Goal: Information Seeking & Learning: Learn about a topic

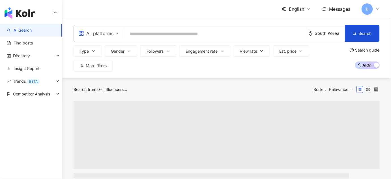
click at [251, 34] on input "search" at bounding box center [214, 34] width 177 height 11
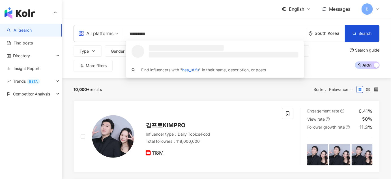
type input "**********"
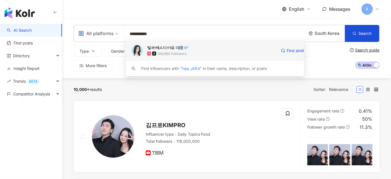
click at [137, 52] on img at bounding box center [136, 50] width 11 height 11
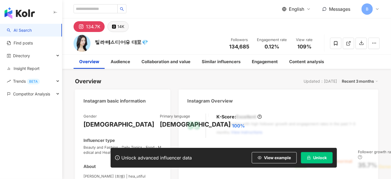
click at [121, 28] on div "14K" at bounding box center [120, 27] width 7 height 8
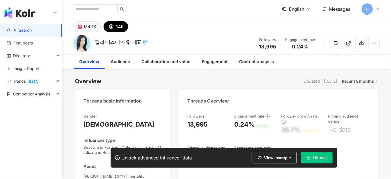
click at [91, 27] on div "134.7K" at bounding box center [89, 27] width 13 height 8
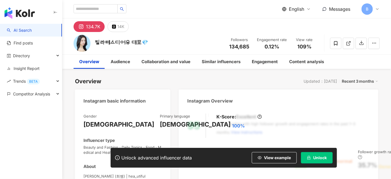
click at [323, 158] on span "Unlock" at bounding box center [320, 157] width 14 height 5
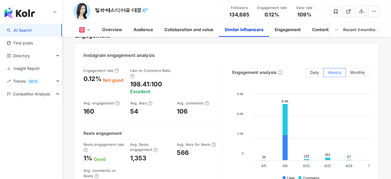
scroll to position [1105, 0]
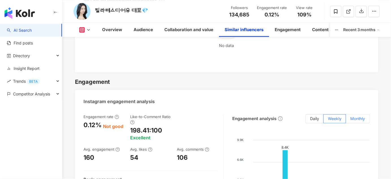
click at [355, 120] on span "Monthly" at bounding box center [357, 118] width 15 height 5
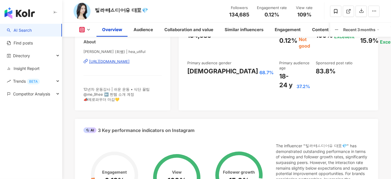
scroll to position [103, 0]
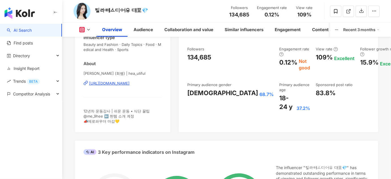
click at [85, 29] on button at bounding box center [85, 30] width 23 height 6
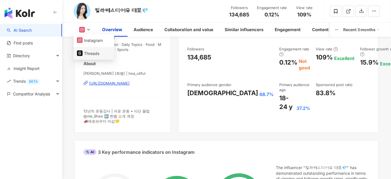
click at [89, 53] on button "Threads" at bounding box center [94, 53] width 34 height 8
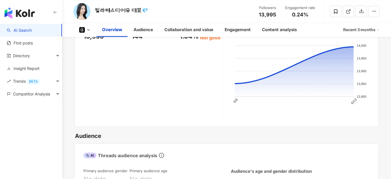
scroll to position [257, 0]
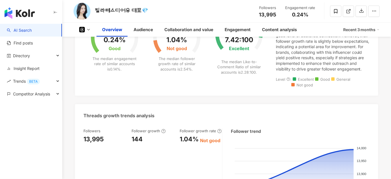
click at [368, 29] on div "Recent 3 months" at bounding box center [361, 29] width 36 height 9
click at [361, 55] on link "Recent 6 months" at bounding box center [363, 53] width 31 height 6
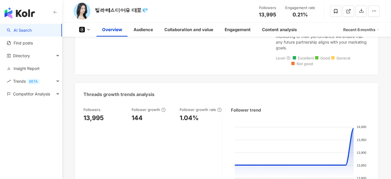
scroll to position [257, 0]
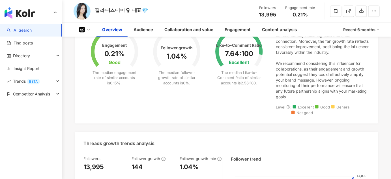
click at [82, 30] on icon at bounding box center [82, 30] width 1 height 1
click at [83, 37] on button "Instagram" at bounding box center [94, 40] width 34 height 8
click at [81, 40] on div "Engagement 0.21% Good The median engagement rate of similar accounts is 0.15% .…" at bounding box center [226, 61] width 303 height 124
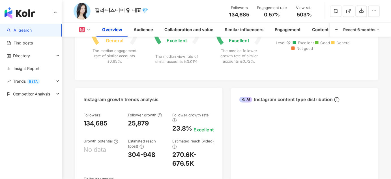
click at [75, 64] on div "Engagement 0.57% General The median engagement rate of similar accounts is 0.85…" at bounding box center [226, 39] width 303 height 80
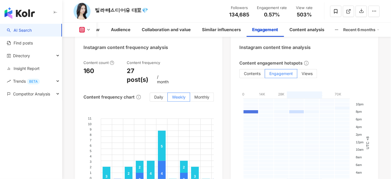
scroll to position [1474, 0]
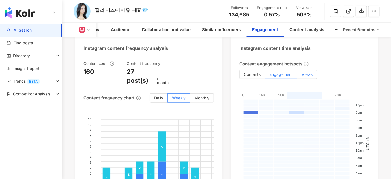
click at [306, 72] on span "Views" at bounding box center [306, 74] width 11 height 5
click at [250, 72] on span "Contents" at bounding box center [252, 74] width 17 height 5
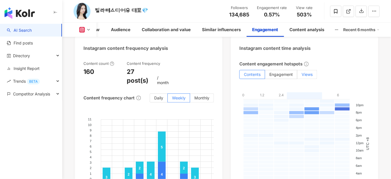
click at [301, 70] on label "Views" at bounding box center [307, 74] width 20 height 9
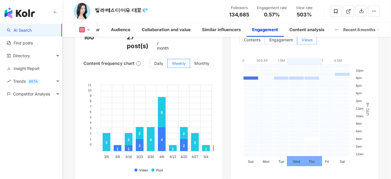
scroll to position [1500, 0]
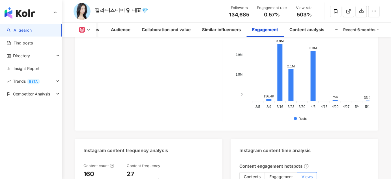
scroll to position [1372, 0]
